Goal: Obtain resource: Download file/media

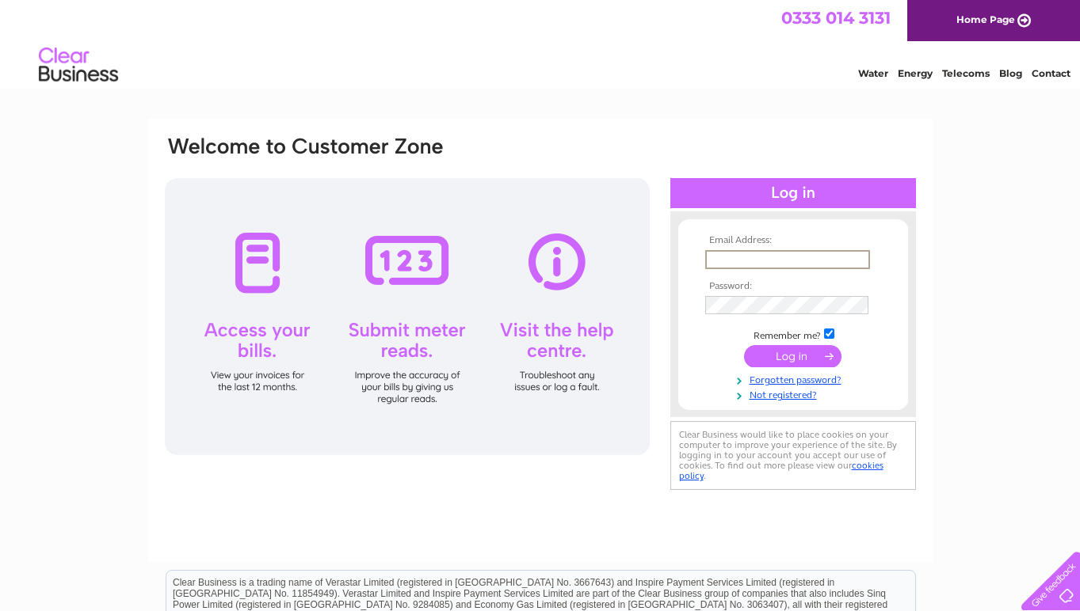
type input "[EMAIL_ADDRESS][DOMAIN_NAME]"
click at [792, 355] on input "submit" at bounding box center [792, 356] width 97 height 22
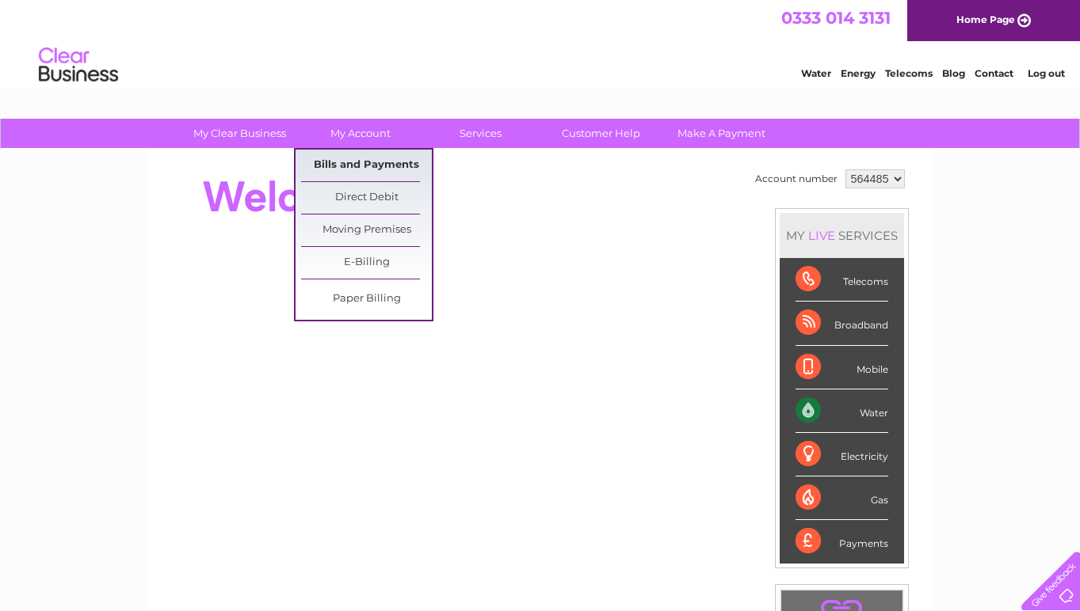
click at [383, 162] on link "Bills and Payments" at bounding box center [366, 166] width 131 height 32
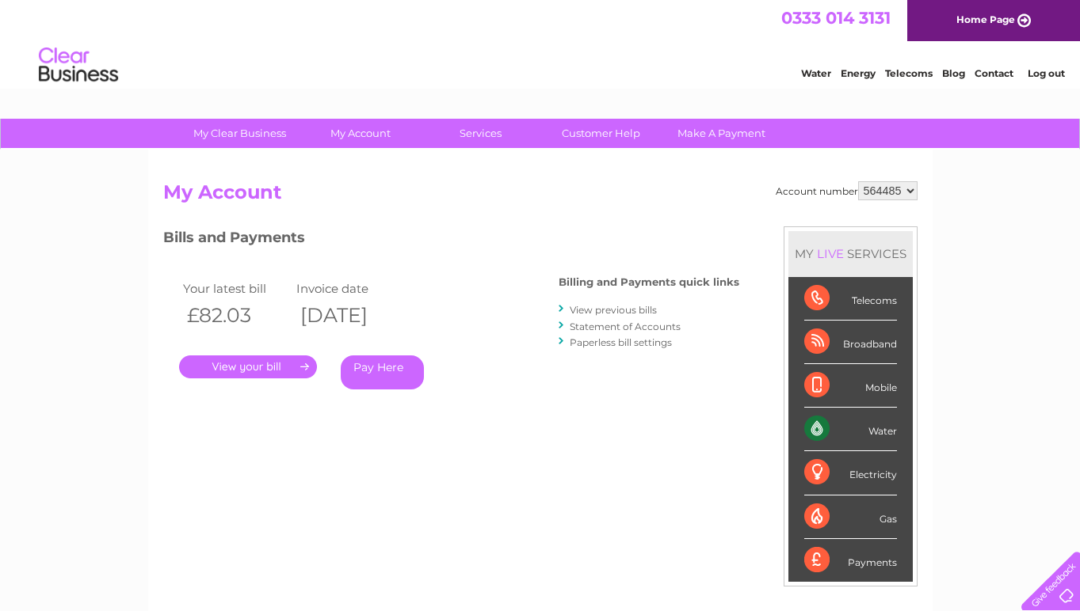
click at [290, 362] on link "." at bounding box center [248, 367] width 138 height 23
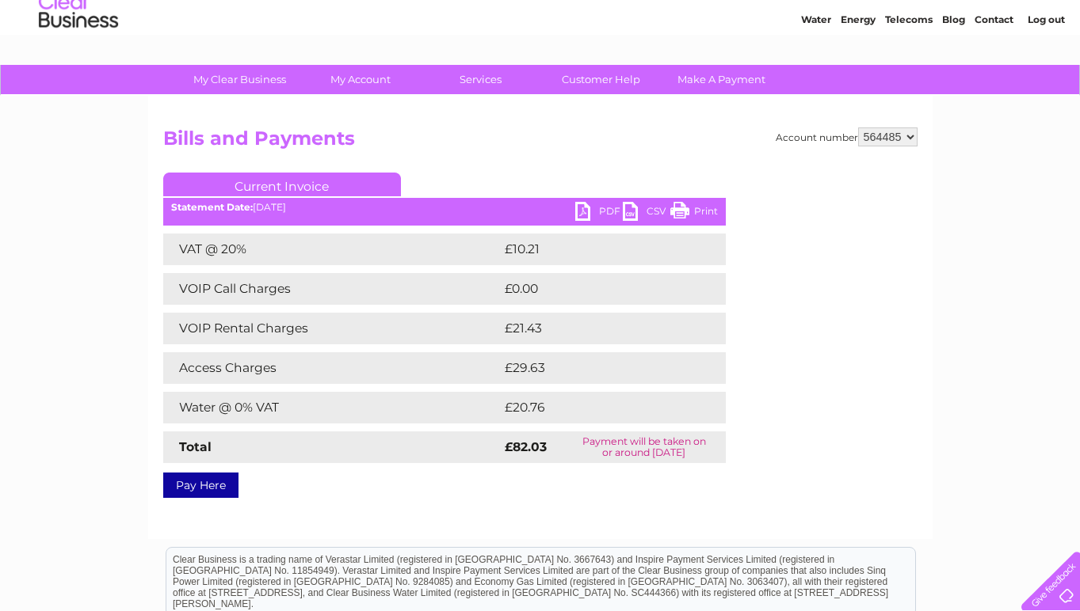
scroll to position [67, 0]
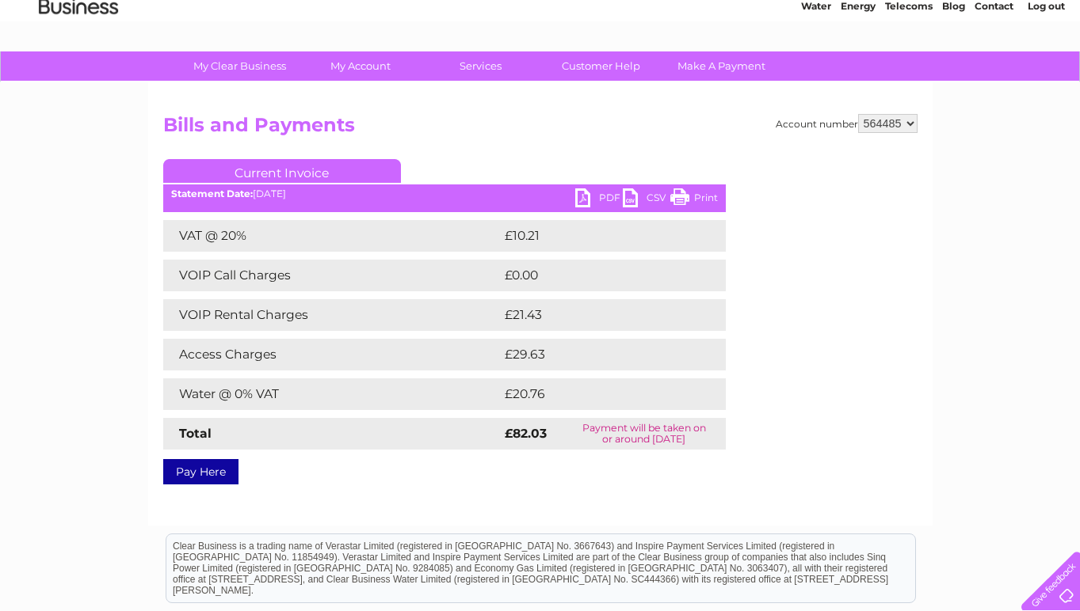
click at [596, 193] on link "PDF" at bounding box center [599, 200] width 48 height 23
